Goal: Information Seeking & Learning: Learn about a topic

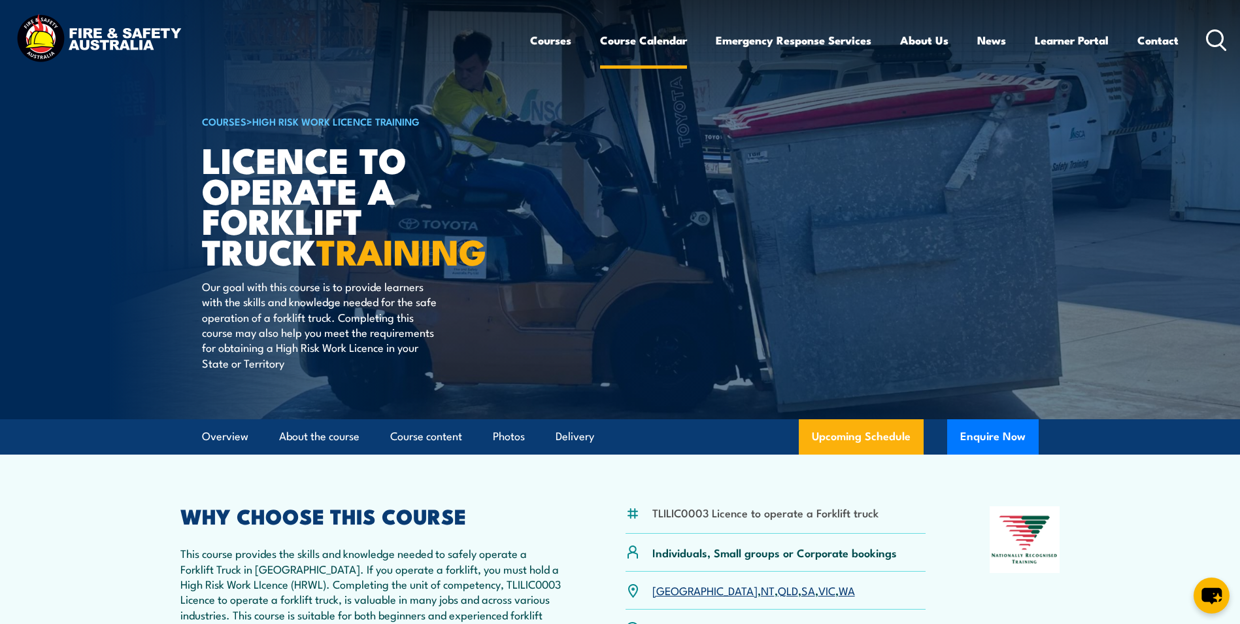
click at [660, 42] on link "Course Calendar" at bounding box center [643, 40] width 87 height 35
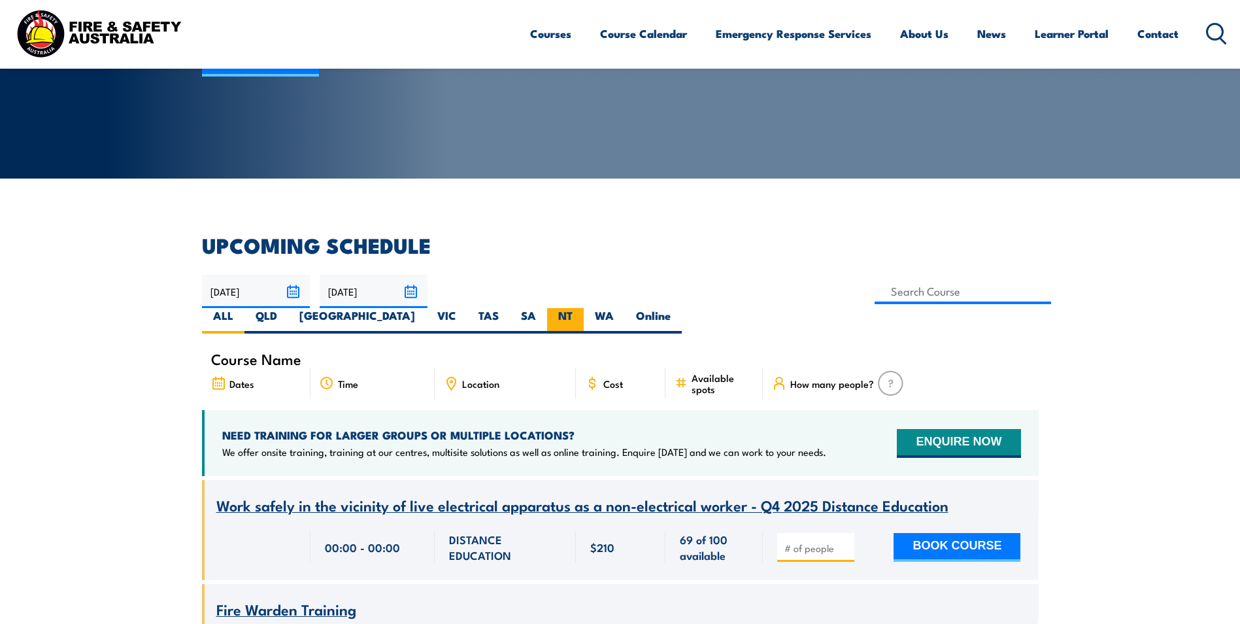
click at [584, 308] on label "NT" at bounding box center [565, 321] width 37 height 26
click at [581, 308] on input "NT" at bounding box center [577, 312] width 9 height 9
radio input "true"
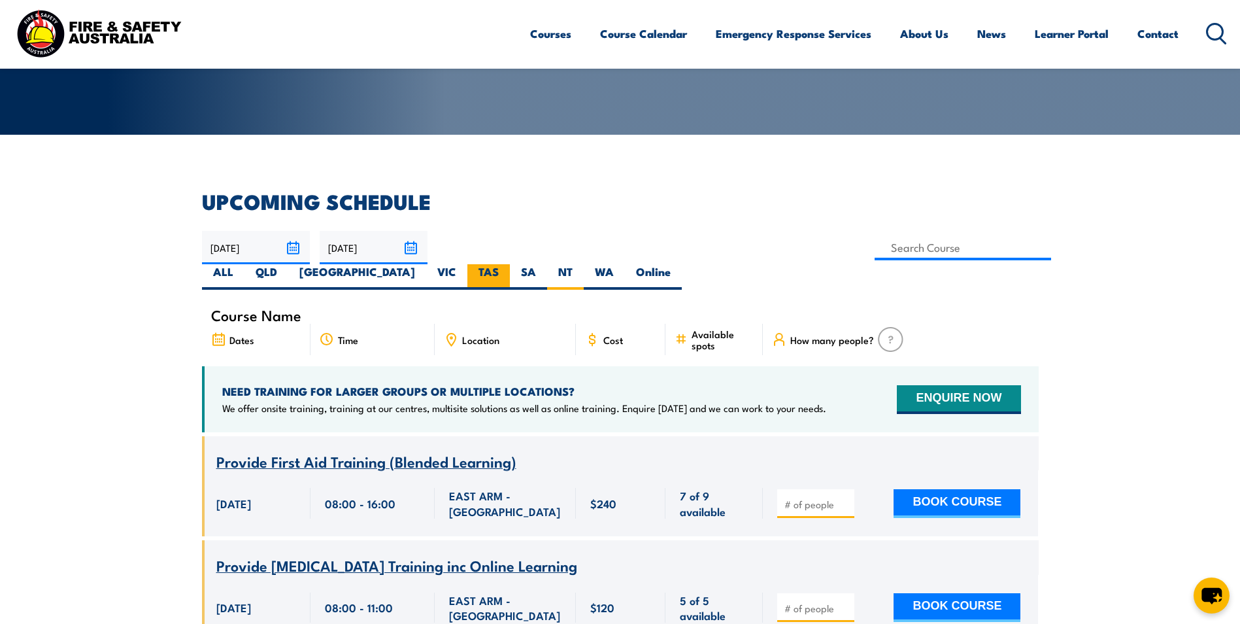
scroll to position [235, 0]
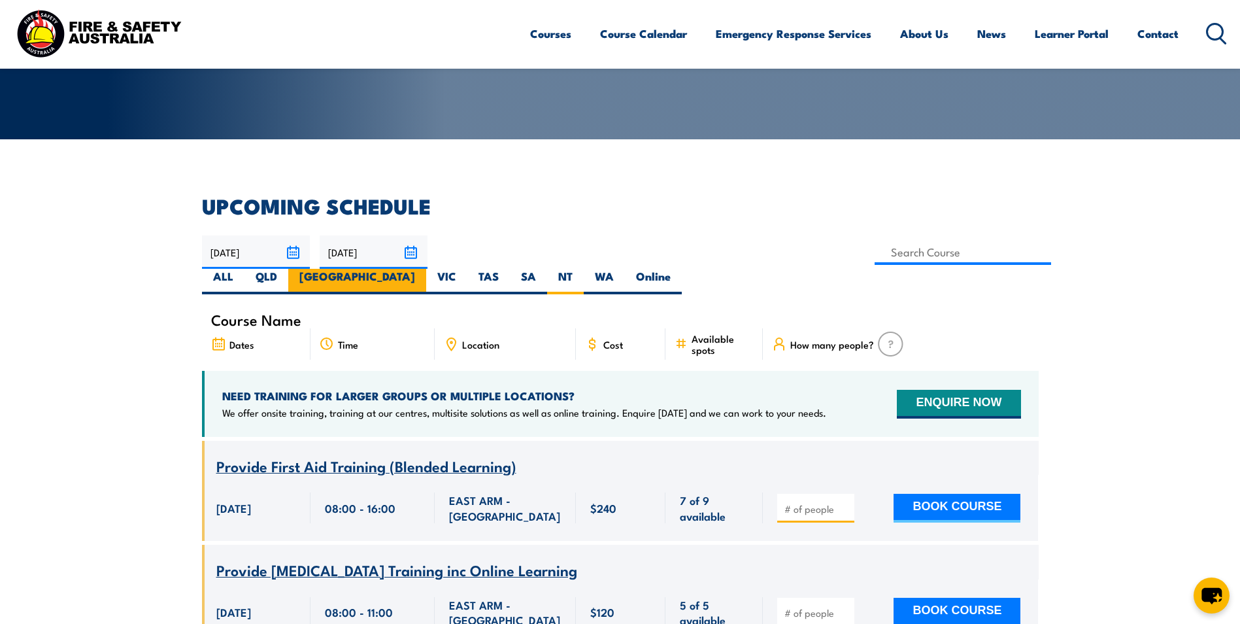
click at [426, 269] on label "[GEOGRAPHIC_DATA]" at bounding box center [357, 282] width 138 height 26
click at [424, 269] on input "[GEOGRAPHIC_DATA]" at bounding box center [419, 273] width 9 height 9
radio input "true"
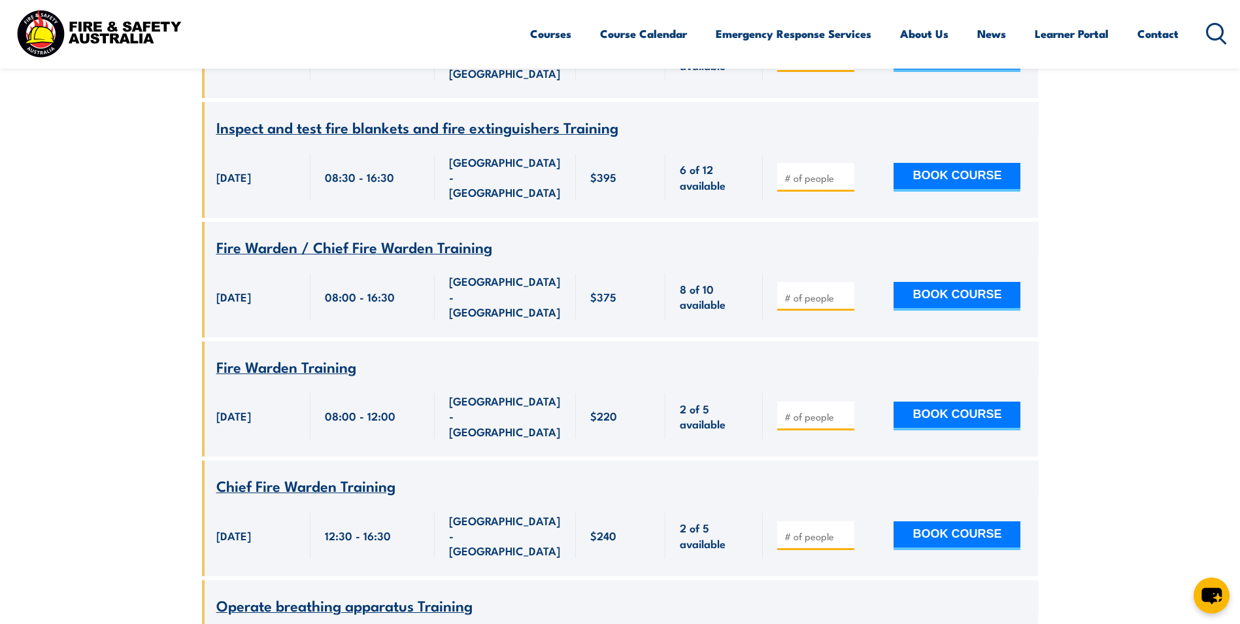
scroll to position [2982, 0]
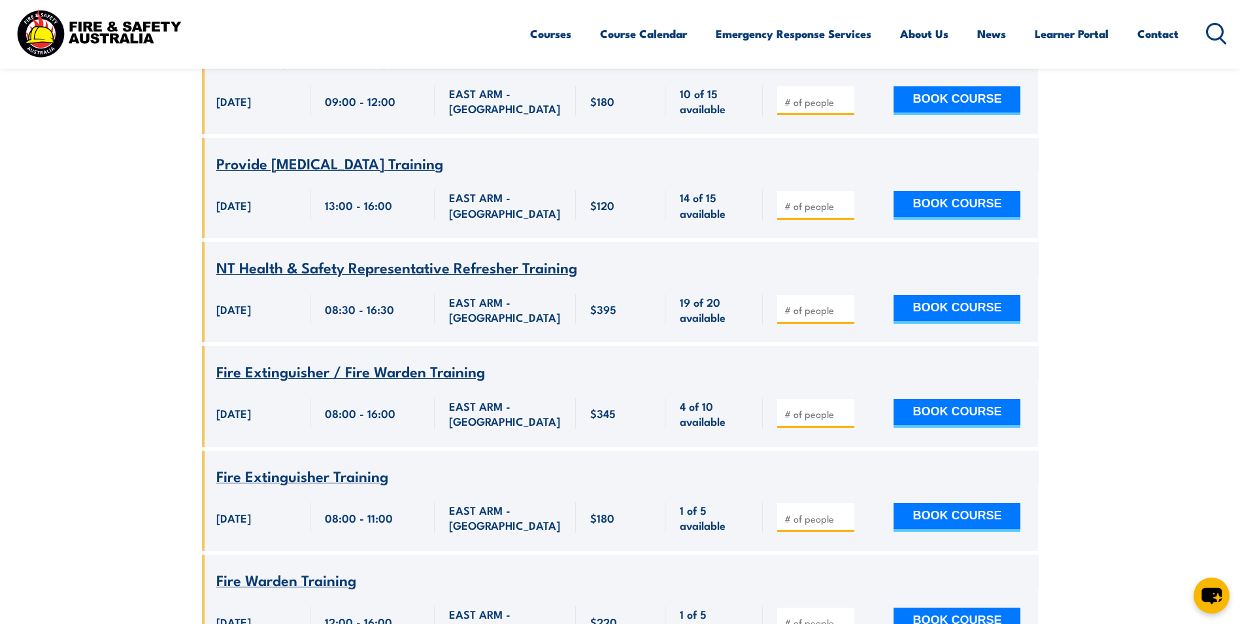
scroll to position [1347, 0]
